Goal: Task Accomplishment & Management: Use online tool/utility

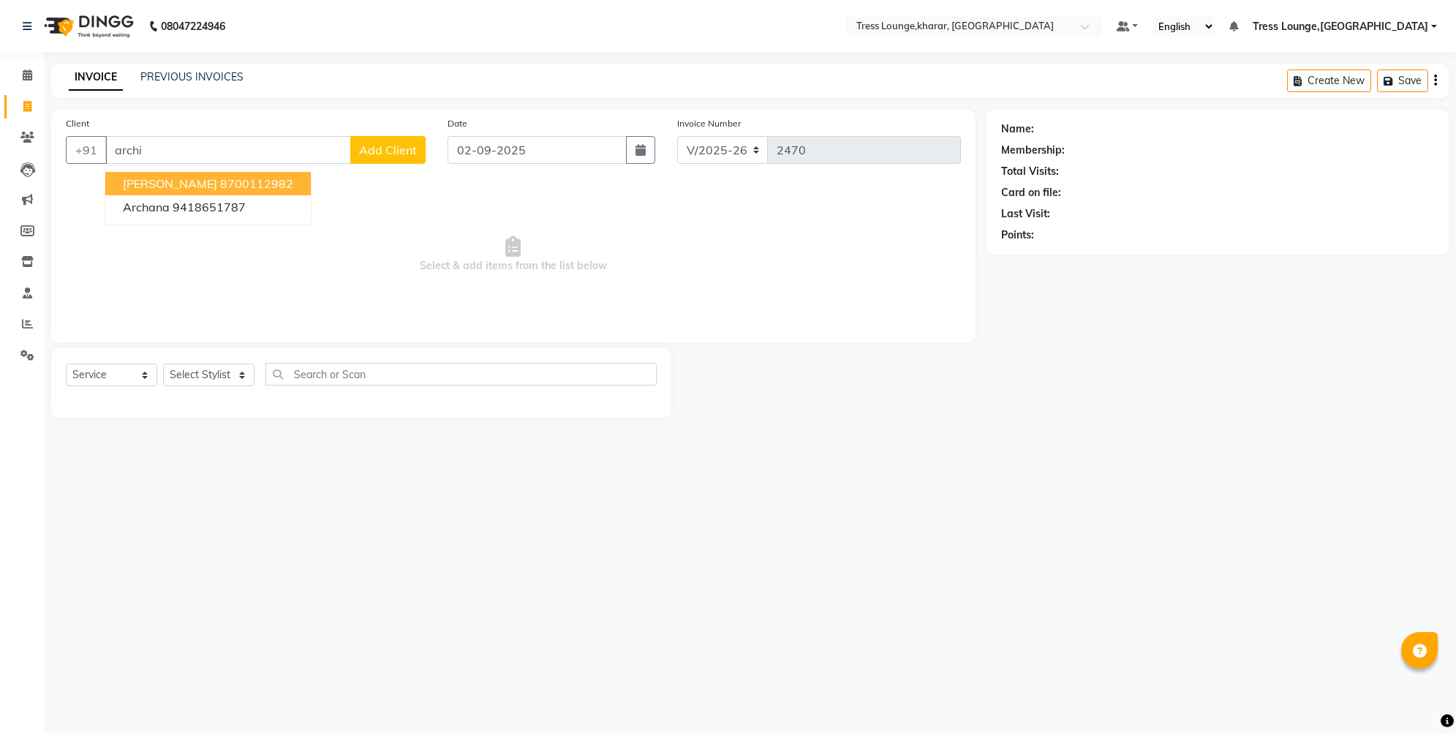
select select "7078"
select select "service"
click at [248, 184] on ngb-highlight "8700112982" at bounding box center [256, 183] width 73 height 15
type input "8700112982"
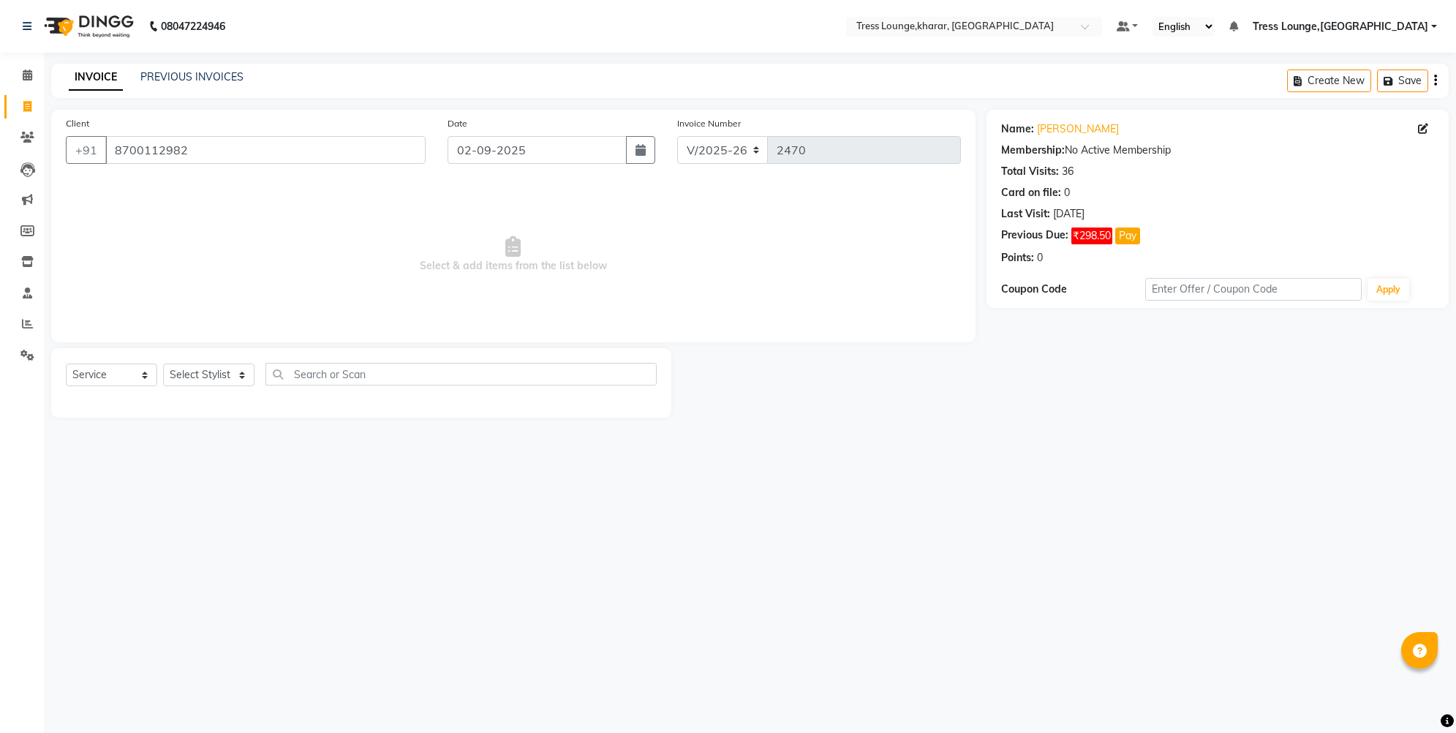
click at [215, 385] on div "Select Service Product Membership Package Voucher Prepaid Gift Card Select Styl…" at bounding box center [361, 380] width 591 height 34
select select "60023"
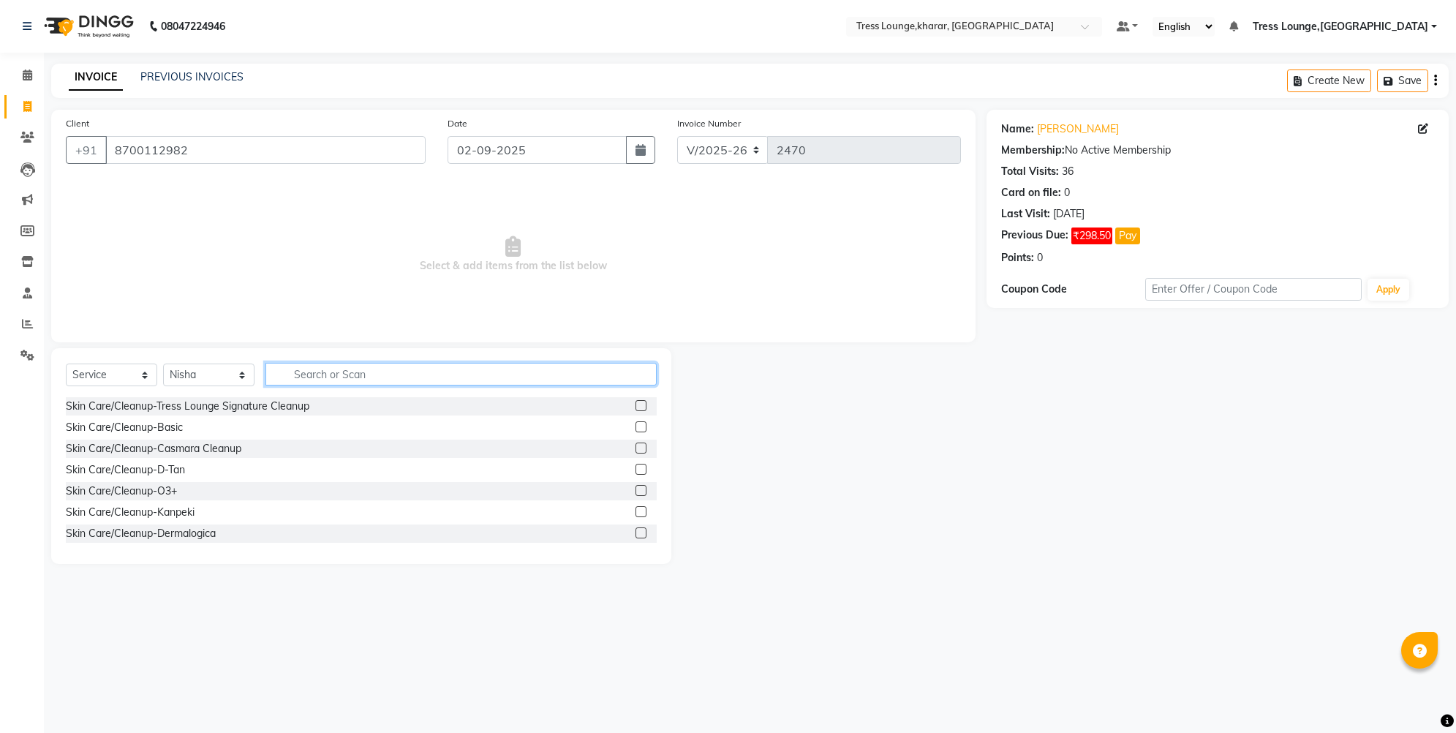
click at [346, 374] on input "text" at bounding box center [460, 374] width 391 height 23
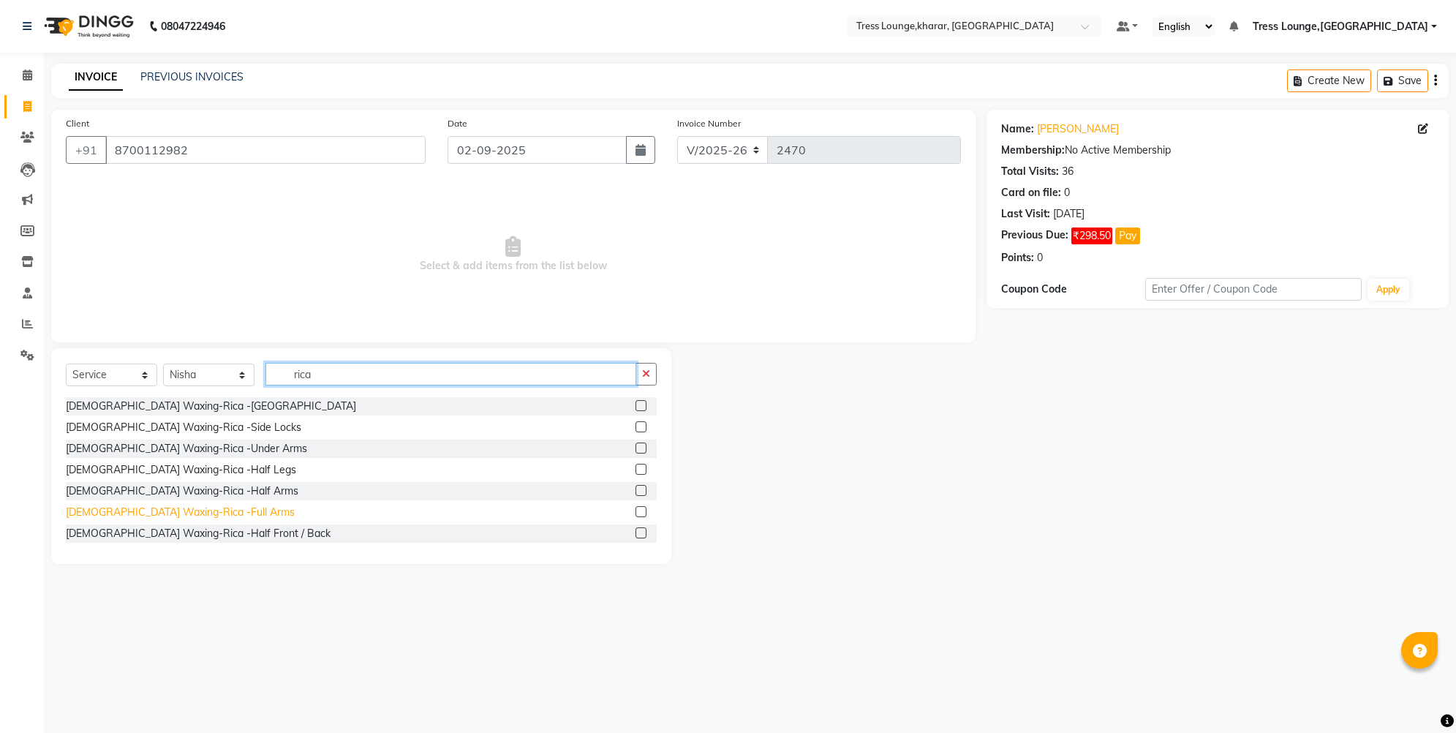
type input "rica"
click at [173, 514] on div "[DEMOGRAPHIC_DATA] Waxing-Rica -Full Arms" at bounding box center [180, 512] width 229 height 15
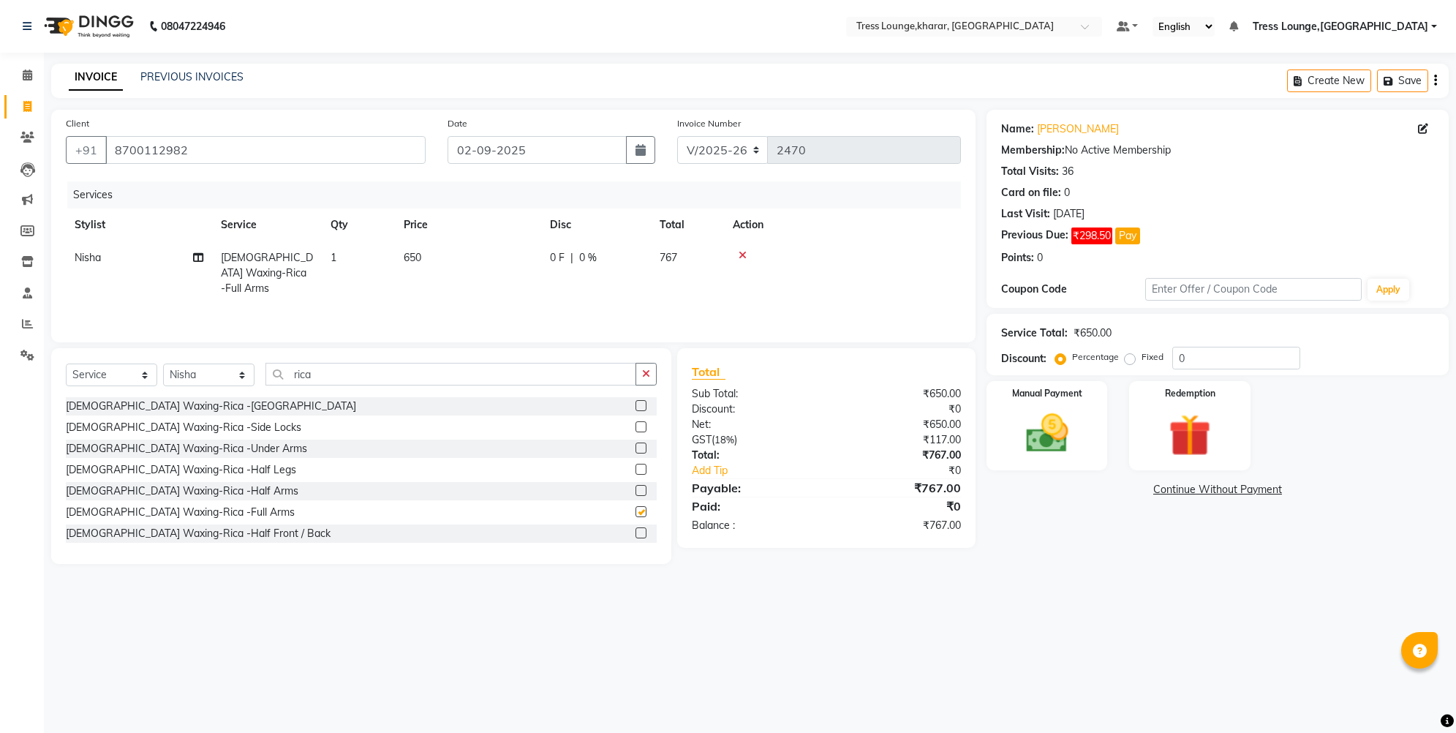
checkbox input "false"
click at [1172, 358] on input "0" at bounding box center [1236, 358] width 128 height 23
type input "30"
drag, startPoint x: 321, startPoint y: 374, endPoint x: 284, endPoint y: 375, distance: 37.3
click at [284, 375] on input "rica" at bounding box center [450, 374] width 371 height 23
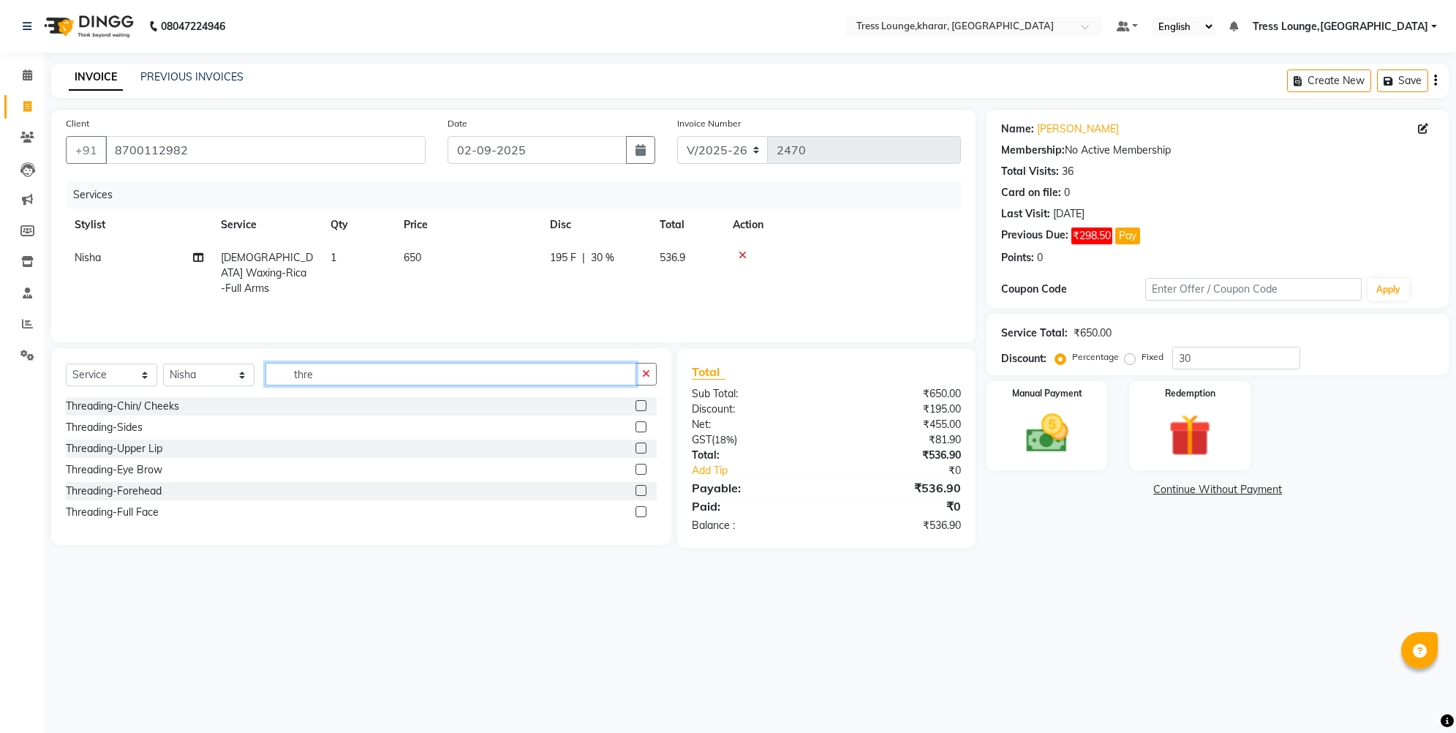
type input "there"
drag, startPoint x: 163, startPoint y: 415, endPoint x: 129, endPoint y: 470, distance: 65.3
click at [129, 470] on div "Threading-Eye Brow" at bounding box center [114, 469] width 97 height 15
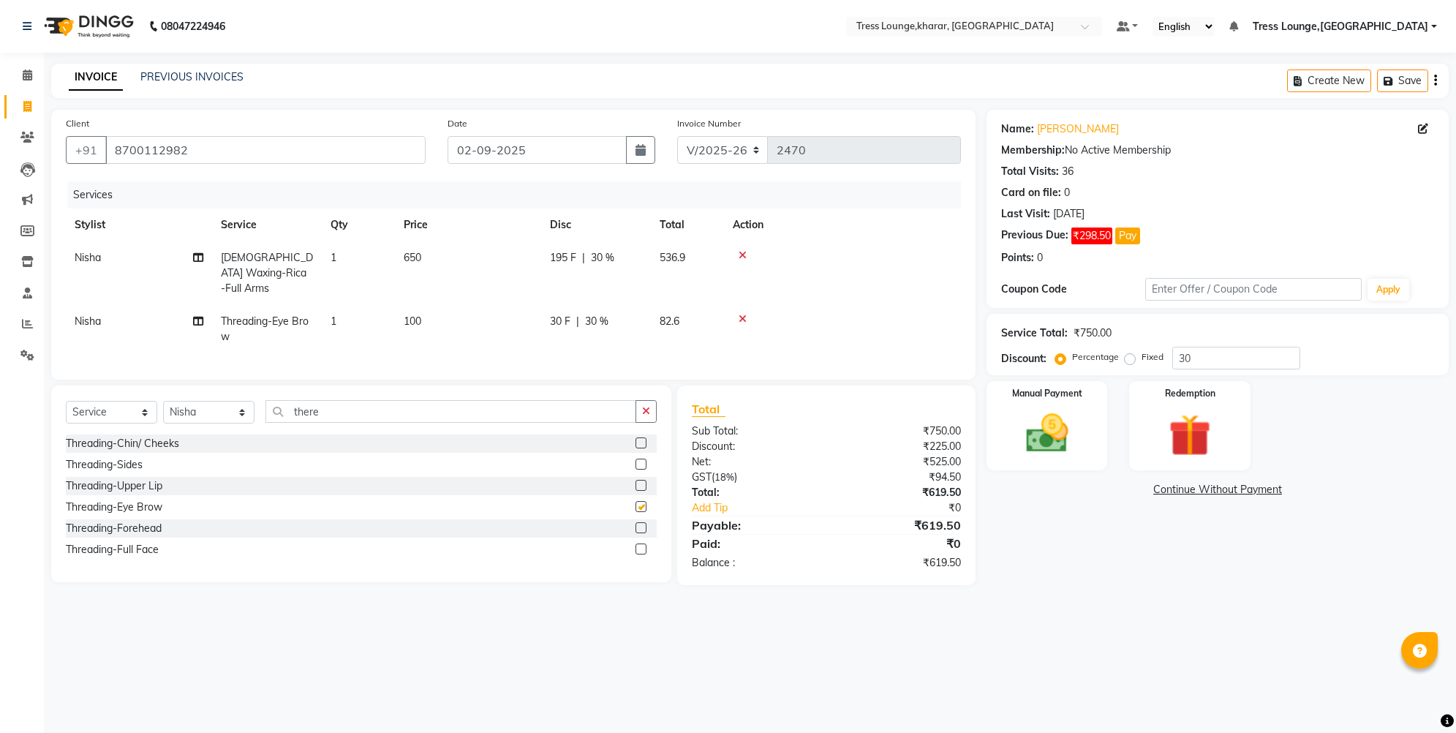
checkbox input "false"
